Goal: Task Accomplishment & Management: Manage account settings

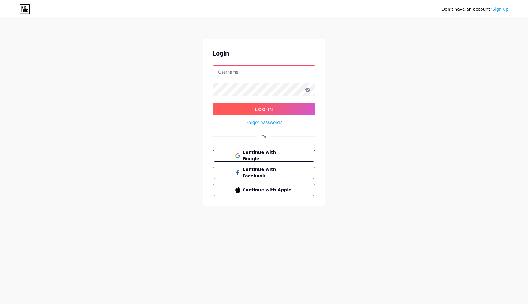
type input "[EMAIL_ADDRESS][DOMAIN_NAME]"
click at [253, 105] on button "Log In" at bounding box center [264, 109] width 103 height 12
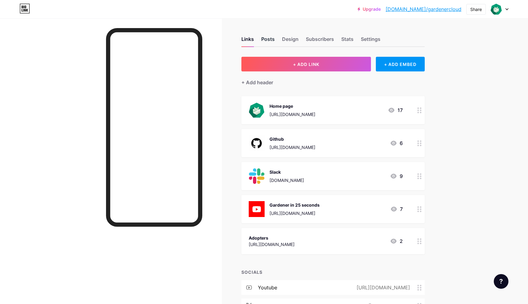
click at [265, 42] on div "Posts" at bounding box center [267, 40] width 13 height 11
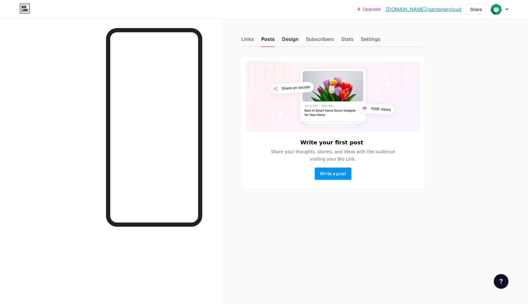
click at [289, 42] on div "Design" at bounding box center [290, 40] width 17 height 11
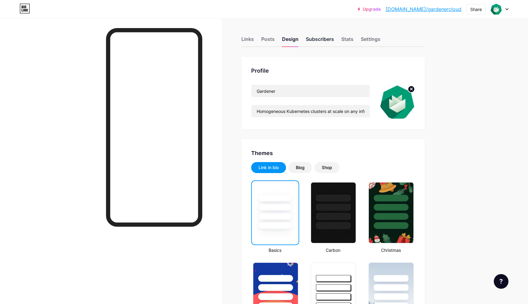
click at [314, 40] on div "Subscribers" at bounding box center [320, 40] width 28 height 11
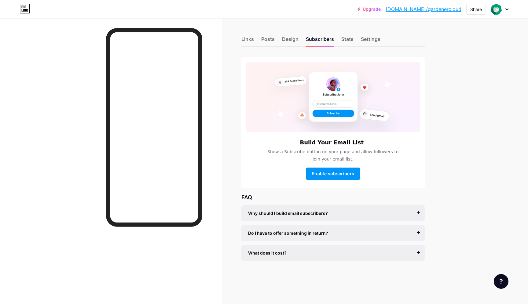
click at [341, 40] on div "Links Posts Design Subscribers Stats Settings" at bounding box center [332, 36] width 183 height 21
click at [346, 39] on div "Stats" at bounding box center [347, 40] width 12 height 11
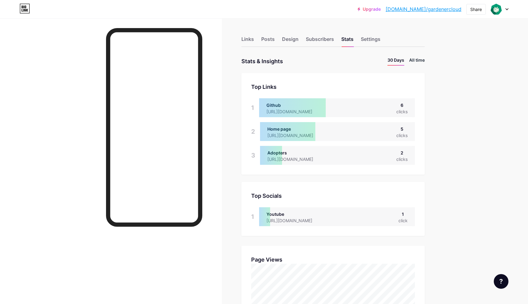
click at [414, 62] on li "All time" at bounding box center [417, 61] width 16 height 9
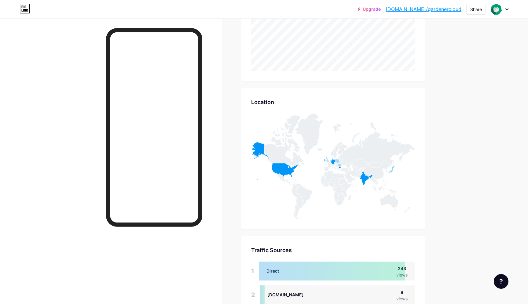
scroll to position [410, 0]
